Goal: Information Seeking & Learning: Learn about a topic

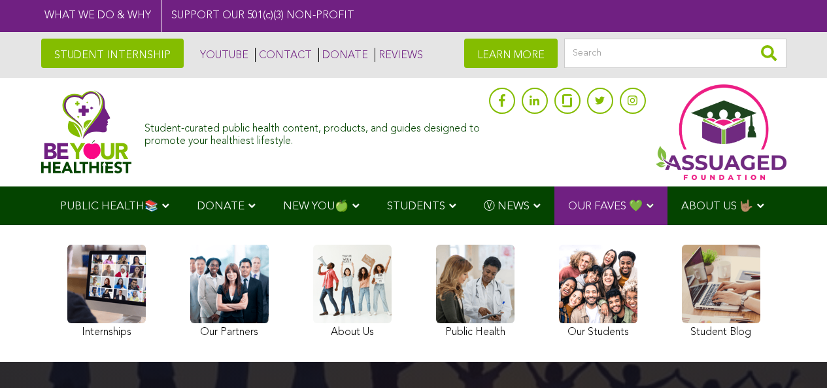
click at [255, 52] on link "CONTACT" at bounding box center [283, 55] width 57 height 14
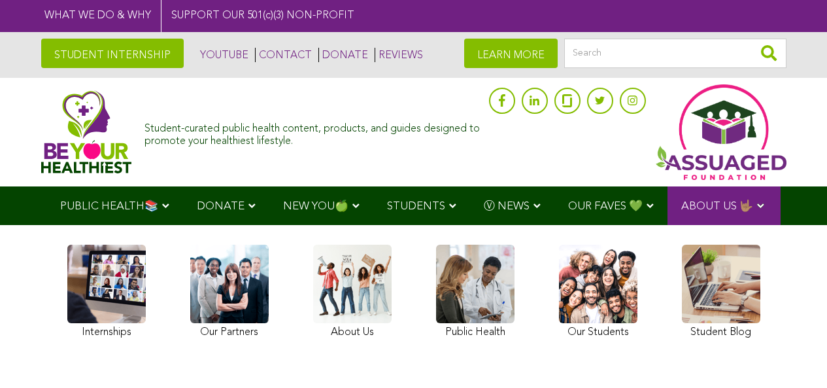
click at [90, 65] on link "STUDENT INTERNSHIP" at bounding box center [112, 53] width 143 height 29
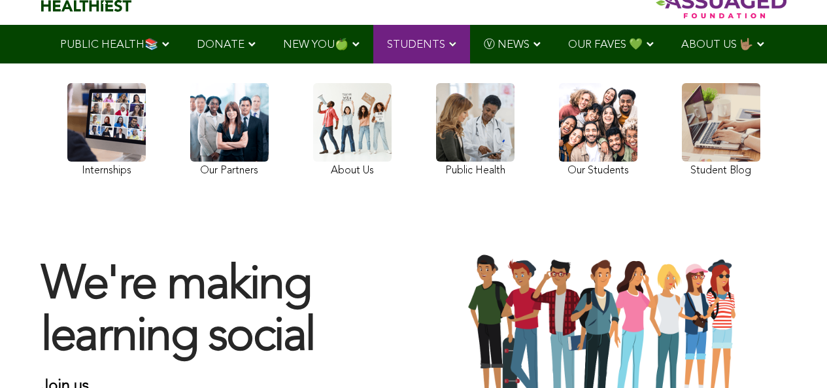
scroll to position [39, 0]
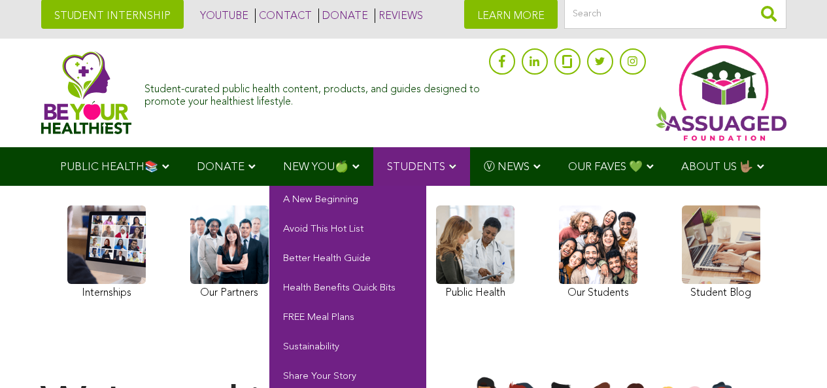
click at [283, 164] on span "NEW YOU🍏" at bounding box center [315, 167] width 65 height 11
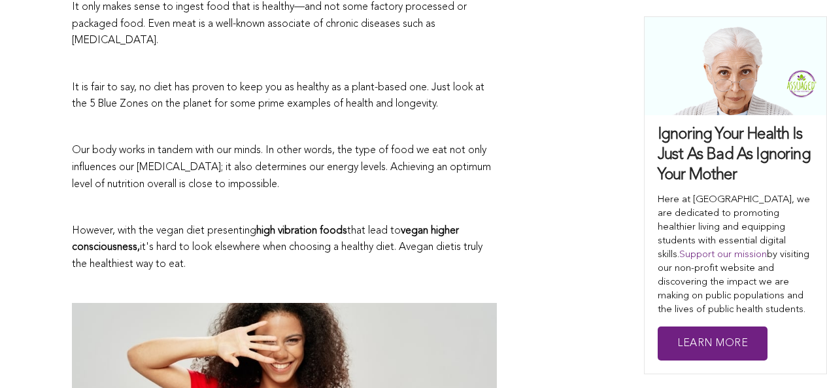
scroll to position [1104, 0]
